Goal: Information Seeking & Learning: Compare options

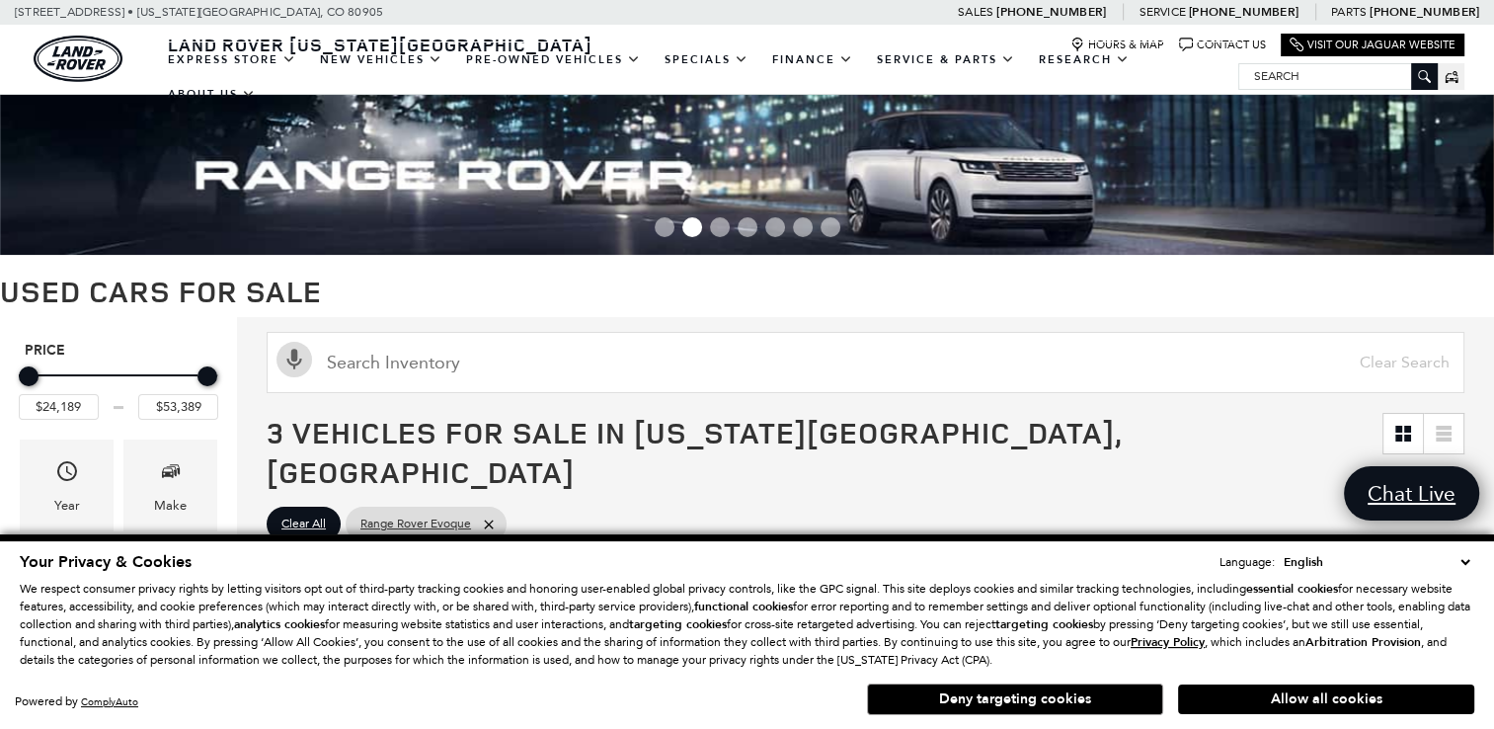
click at [1292, 705] on button "Allow all cookies" at bounding box center [1326, 699] width 296 height 30
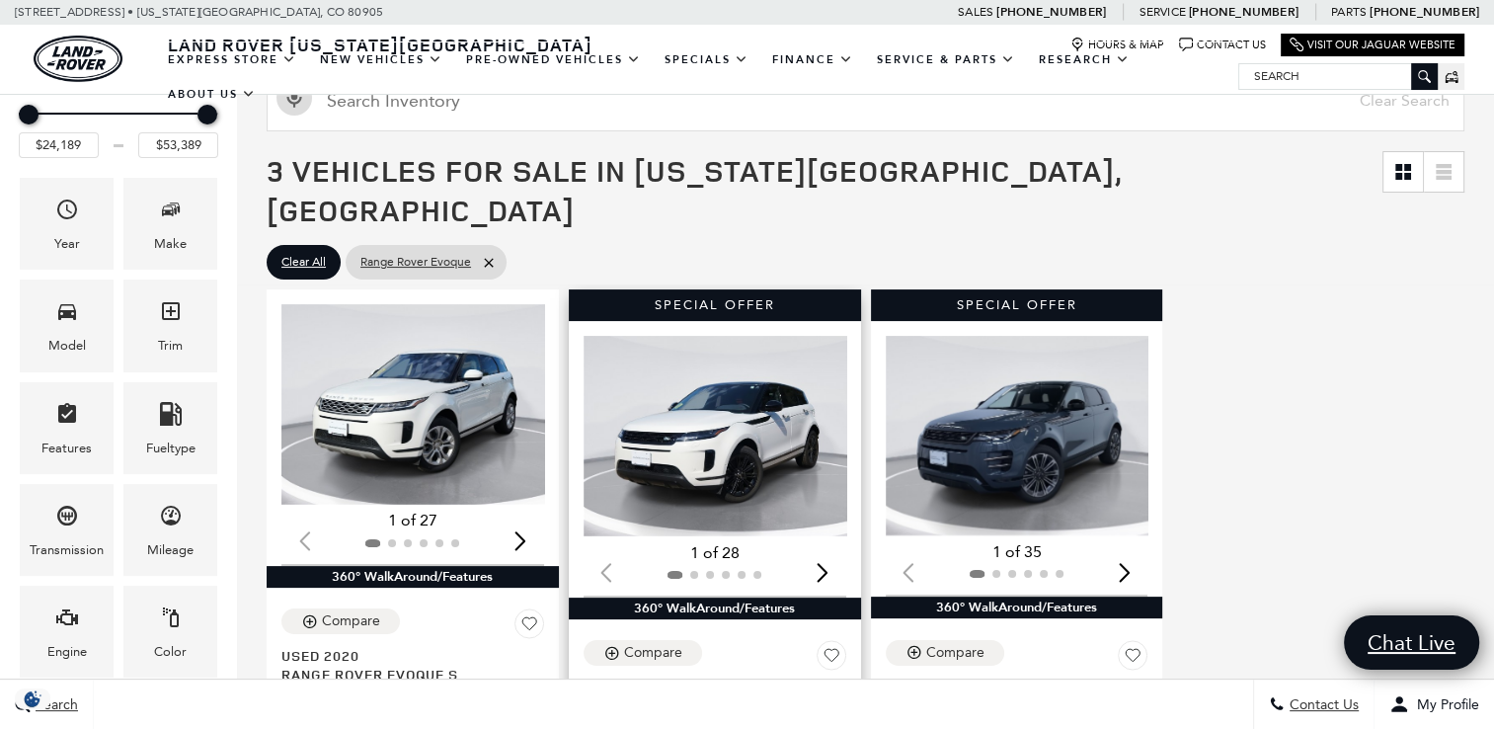
scroll to position [296, 0]
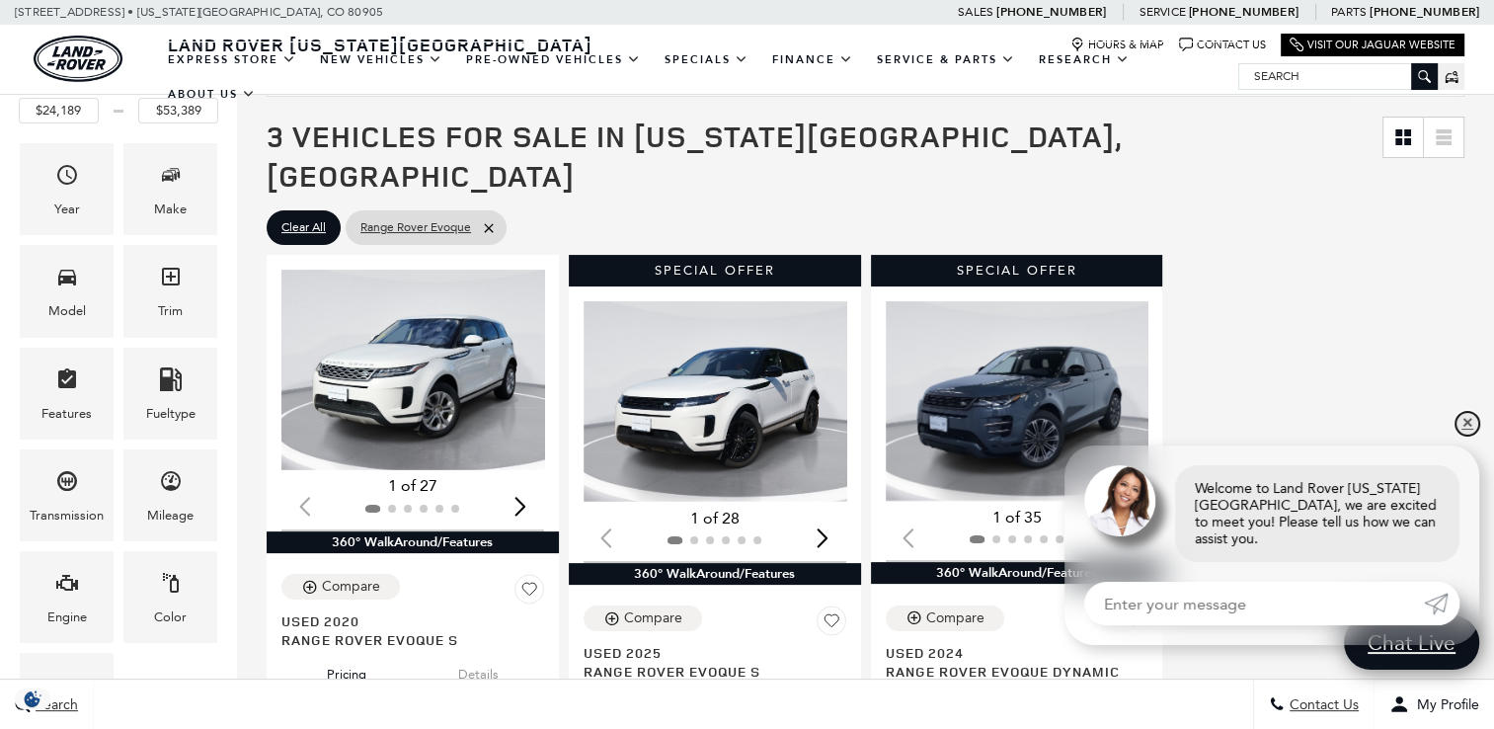
click at [1462, 435] on link "✕" at bounding box center [1467, 424] width 24 height 24
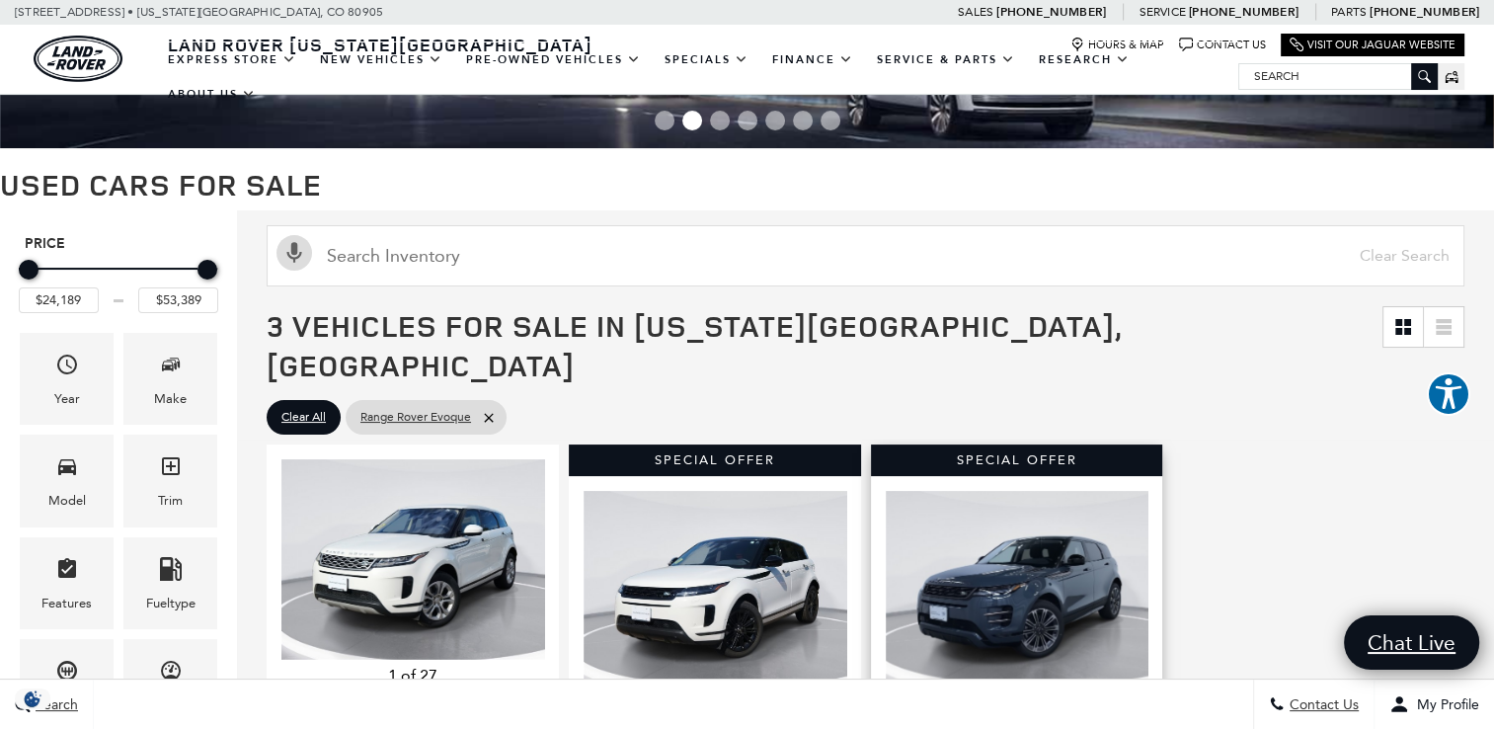
scroll to position [99, 0]
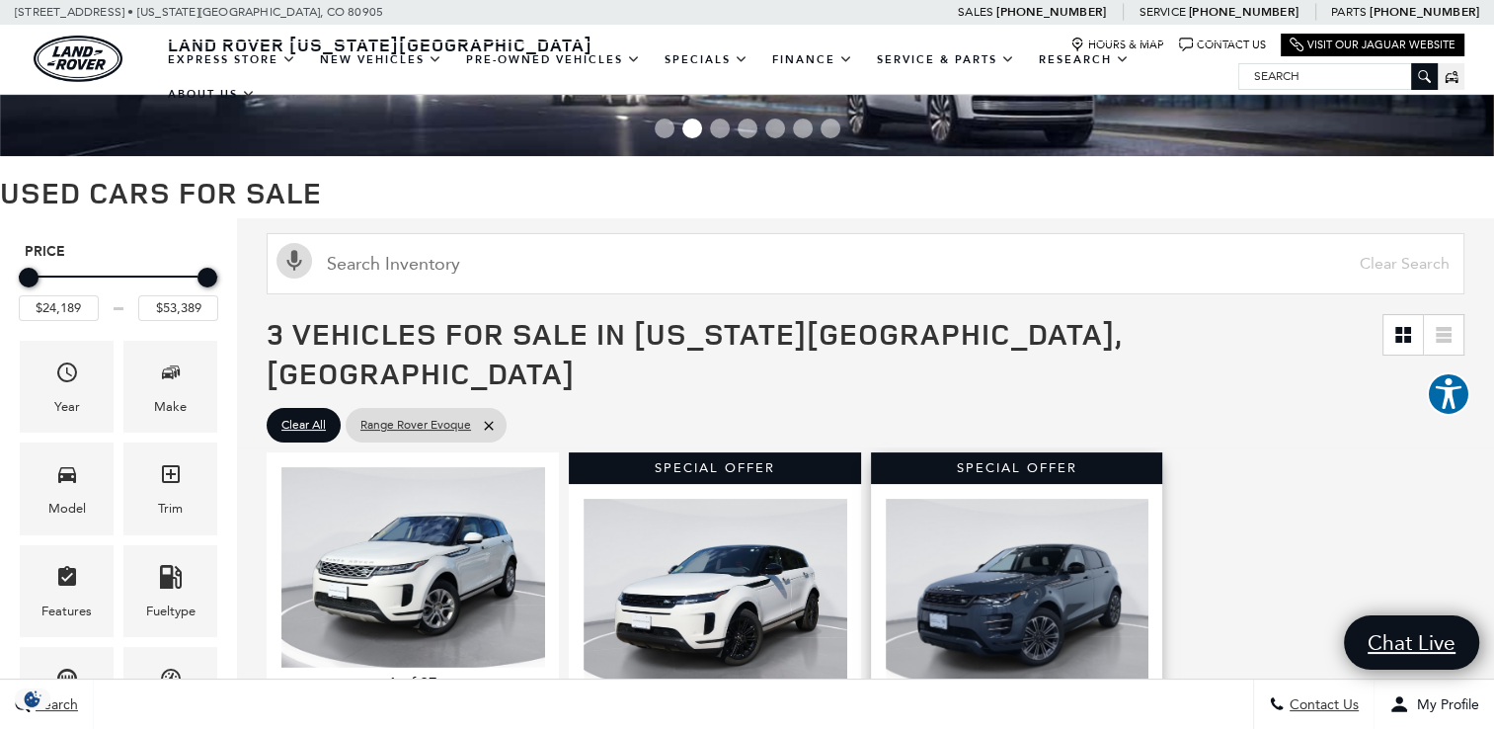
click at [1000, 595] on img "1 / 2" at bounding box center [1019, 598] width 267 height 199
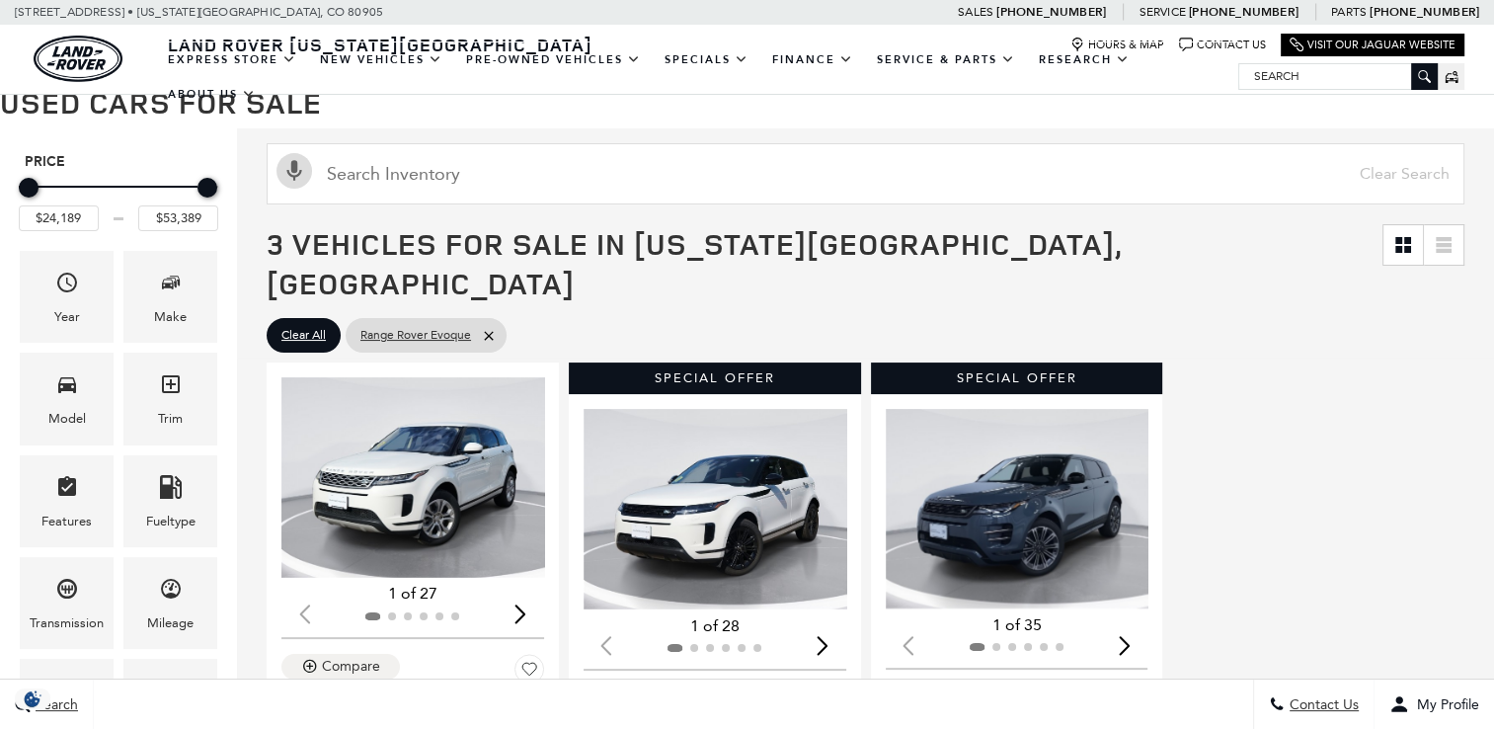
scroll to position [296, 0]
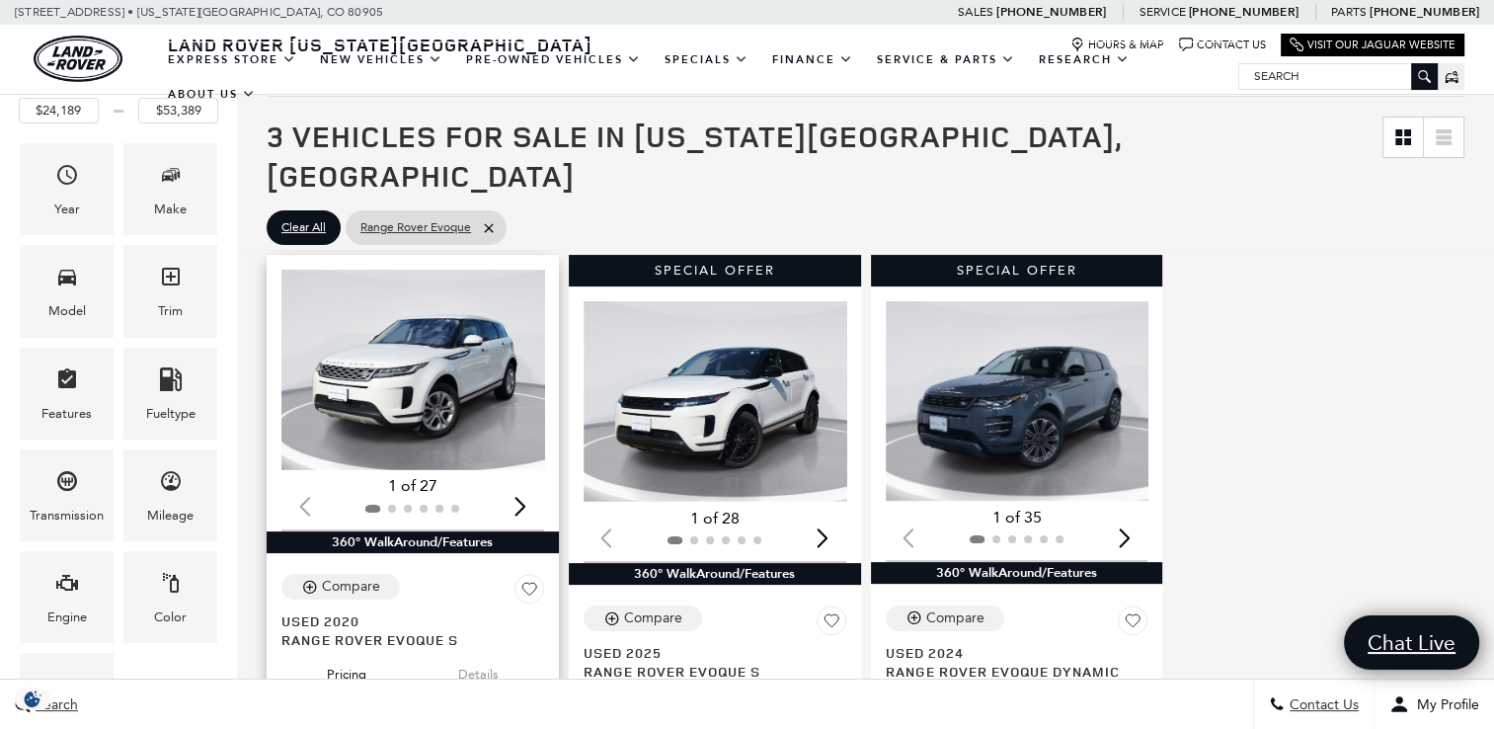
click at [431, 361] on img "1 / 2" at bounding box center [414, 370] width 267 height 200
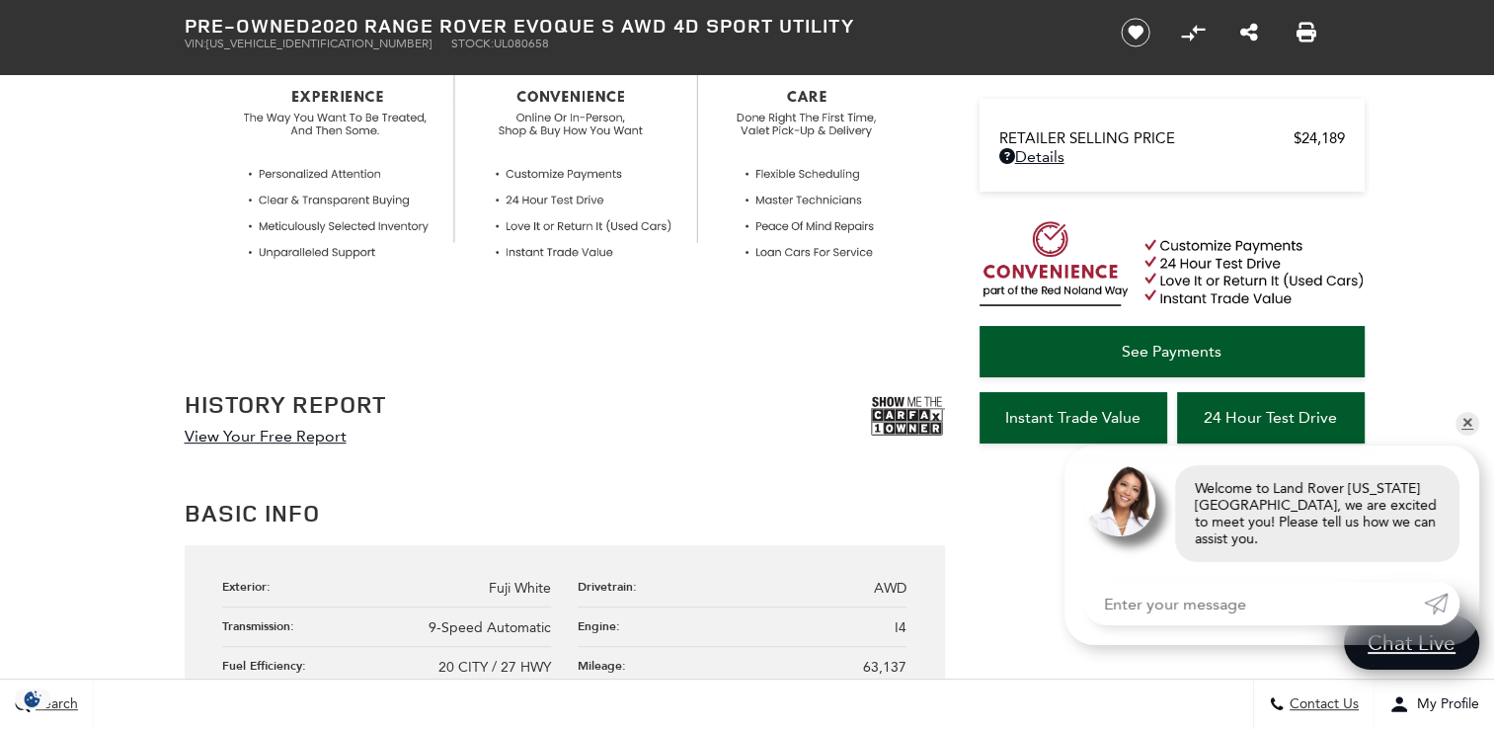
scroll to position [296, 0]
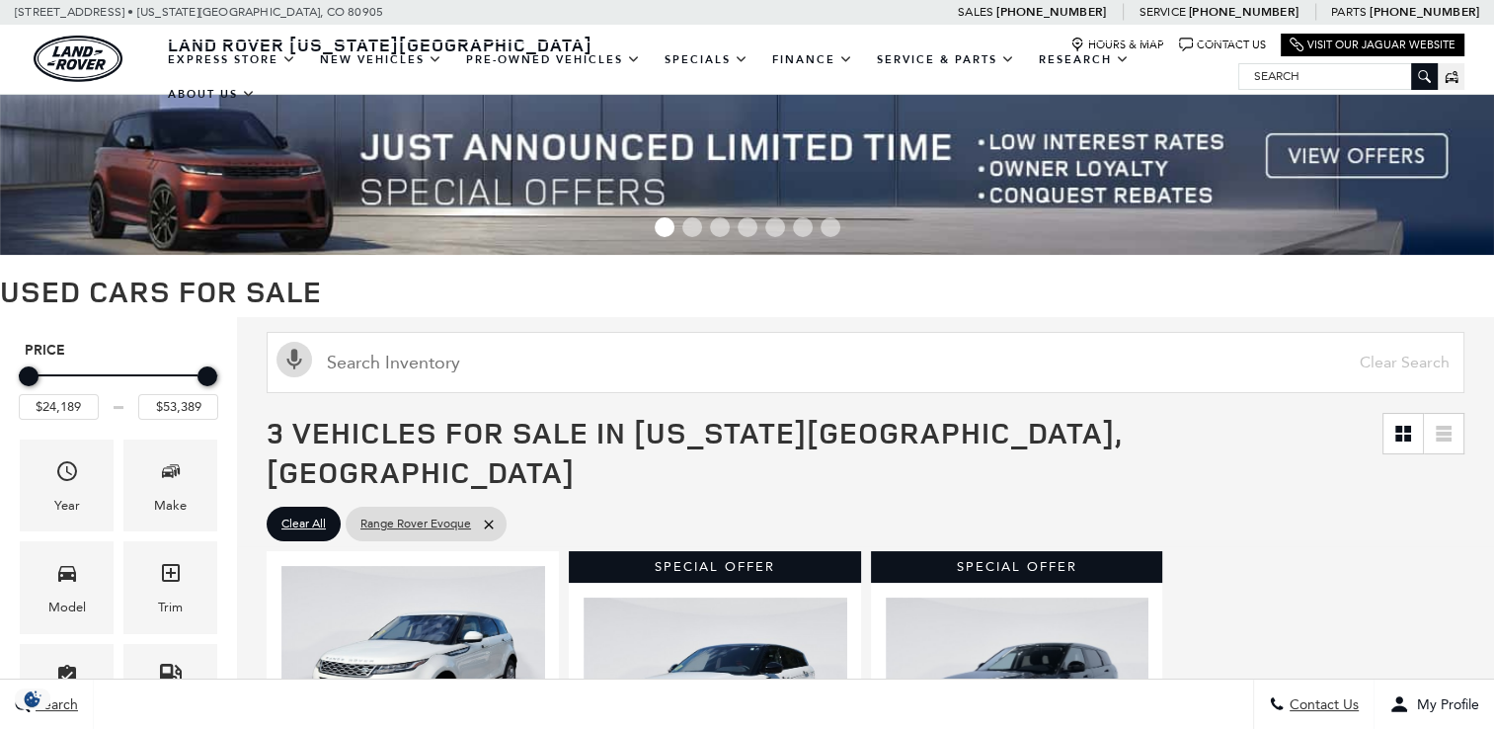
scroll to position [395, 0]
